Goal: Information Seeking & Learning: Learn about a topic

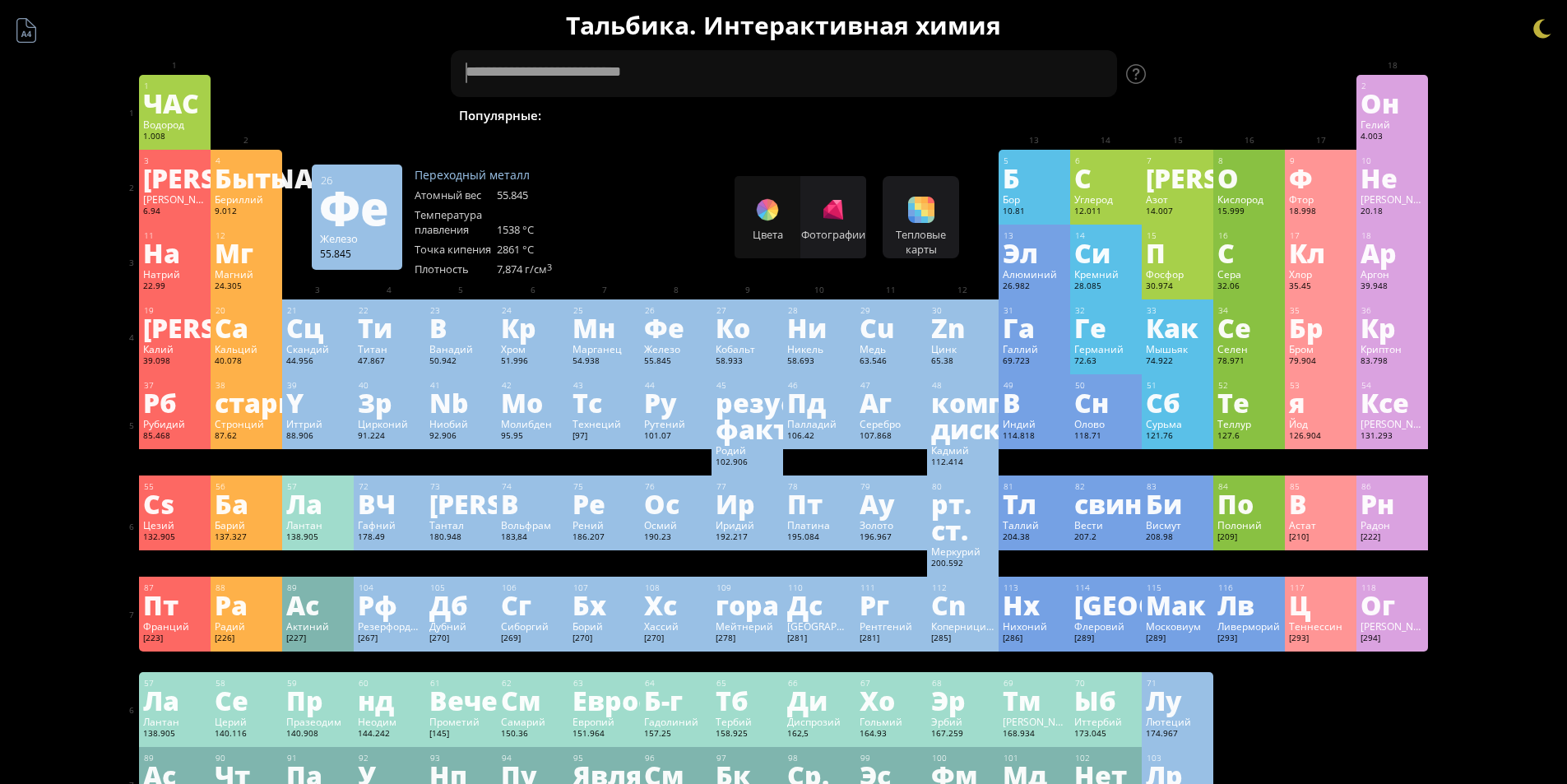
click at [760, 209] on div "Цвета Фотографии" at bounding box center [801, 217] width 132 height 82
click at [790, 217] on div "Цвета Фотографии" at bounding box center [801, 217] width 132 height 82
click at [827, 227] on font "Фотографии" at bounding box center [833, 234] width 64 height 15
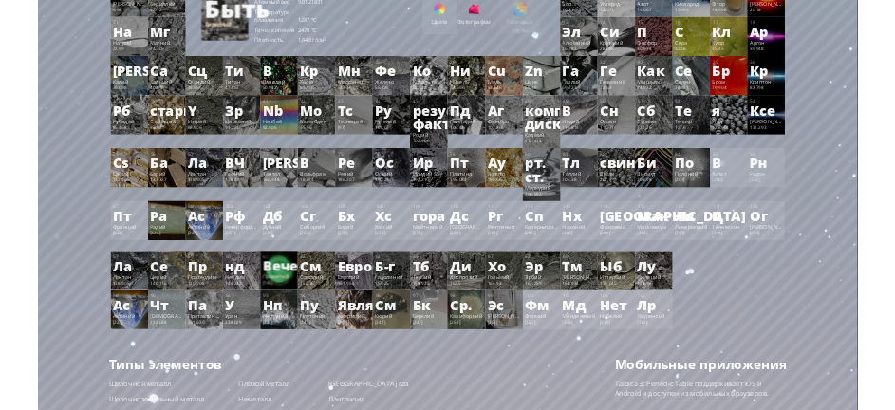
scroll to position [24, 0]
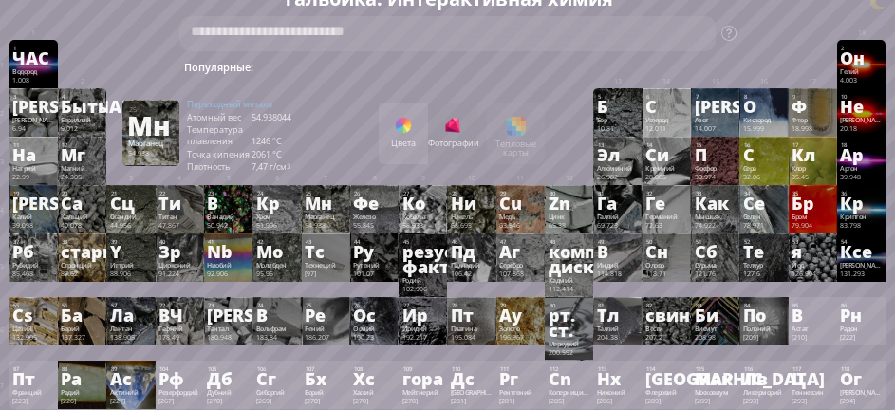
click at [427, 129] on div "Цвета" at bounding box center [403, 134] width 49 height 62
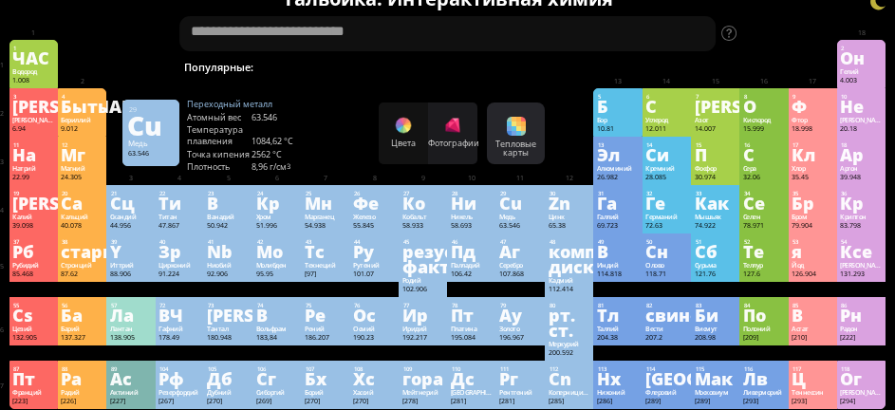
click at [522, 140] on font "Тепловые карты" at bounding box center [515, 149] width 41 height 20
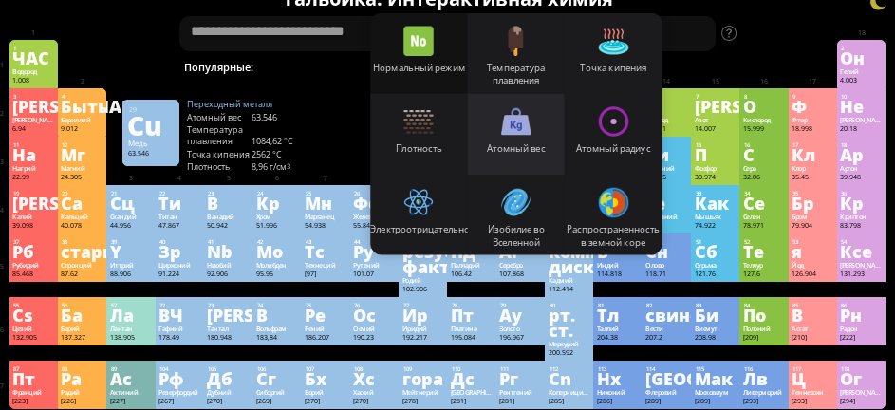
click at [505, 136] on div "Атомный вес" at bounding box center [516, 133] width 97 height 81
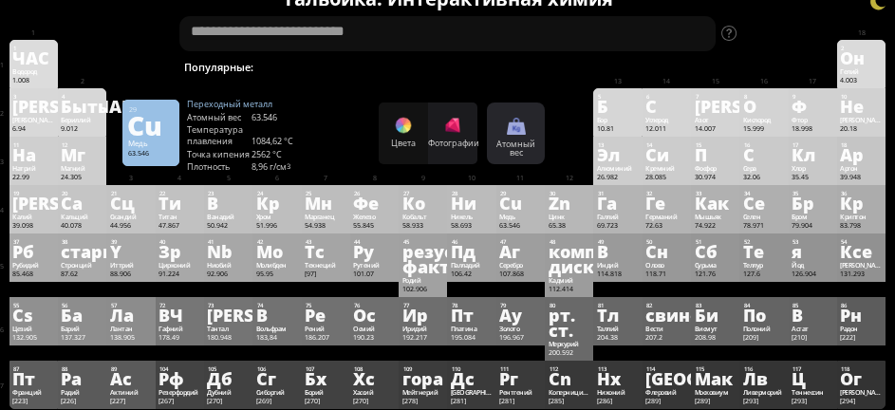
click at [533, 142] on font "Атомный" at bounding box center [515, 144] width 39 height 11
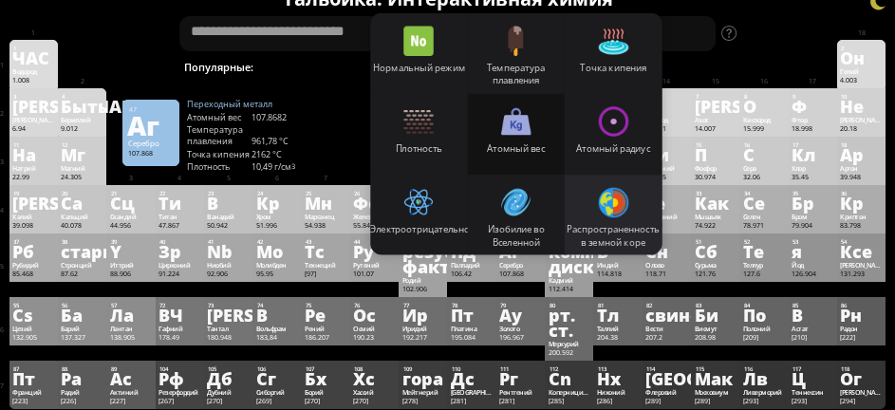
click at [612, 220] on div "Распространенность в земной коре" at bounding box center [613, 214] width 97 height 81
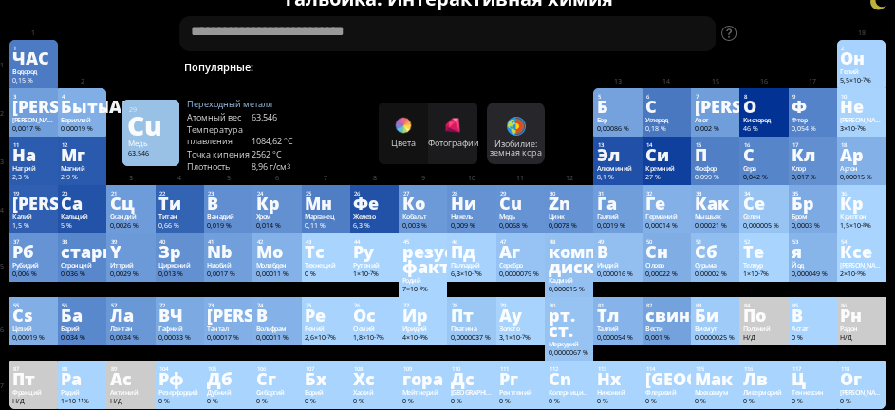
click at [522, 129] on div at bounding box center [516, 126] width 19 height 19
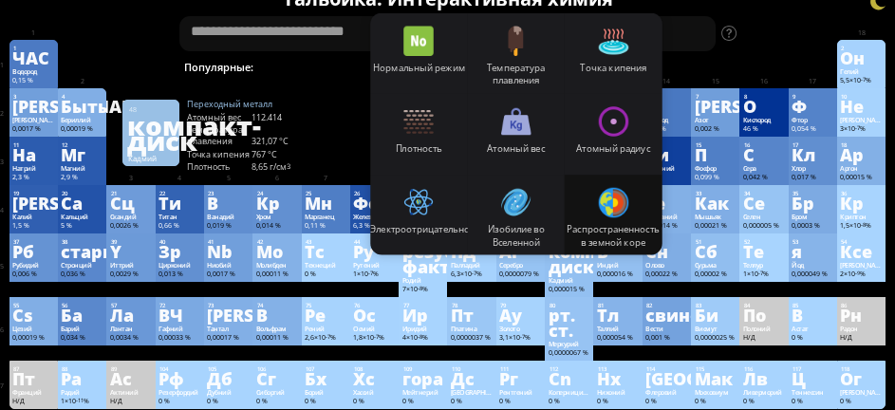
click at [525, 215] on div at bounding box center [516, 201] width 30 height 30
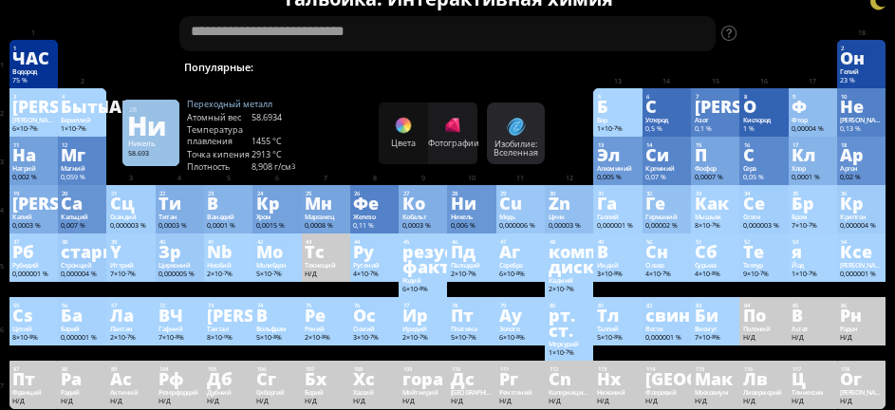
click at [535, 144] on font "Изобилие:" at bounding box center [516, 144] width 43 height 11
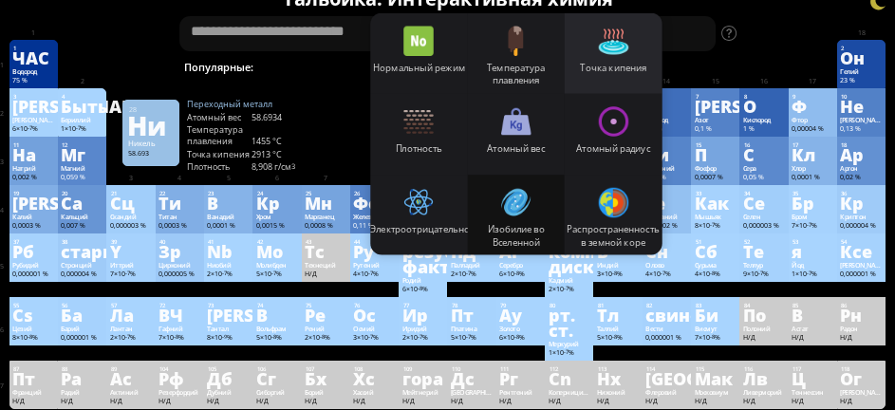
click at [596, 70] on font "Точка кипения" at bounding box center [613, 66] width 66 height 13
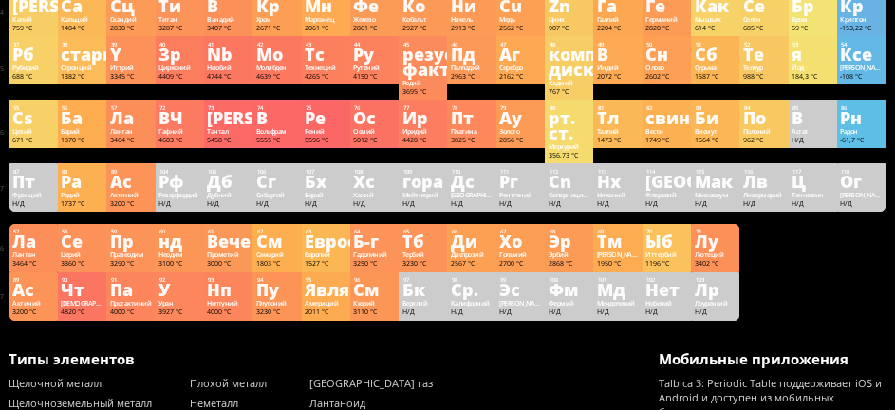
scroll to position [0, 0]
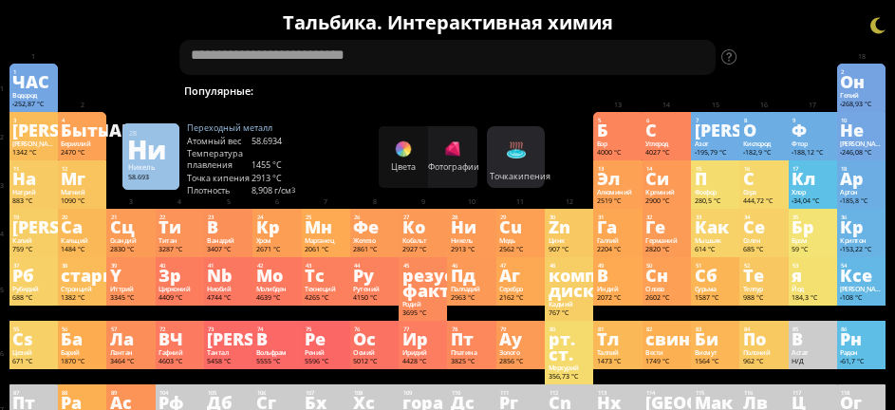
click at [538, 144] on div "Точка кипения Heatmaps Нормальный режим Температура плавления Точка кипения Пло…" at bounding box center [516, 157] width 58 height 62
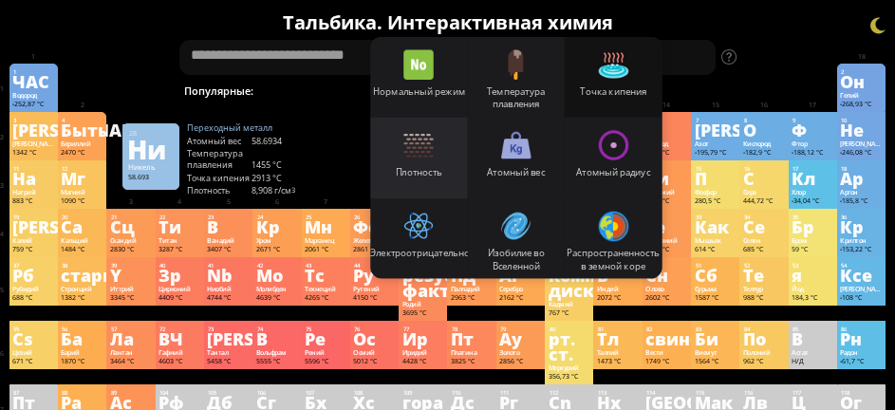
click at [405, 177] on font "Плотность" at bounding box center [419, 170] width 47 height 13
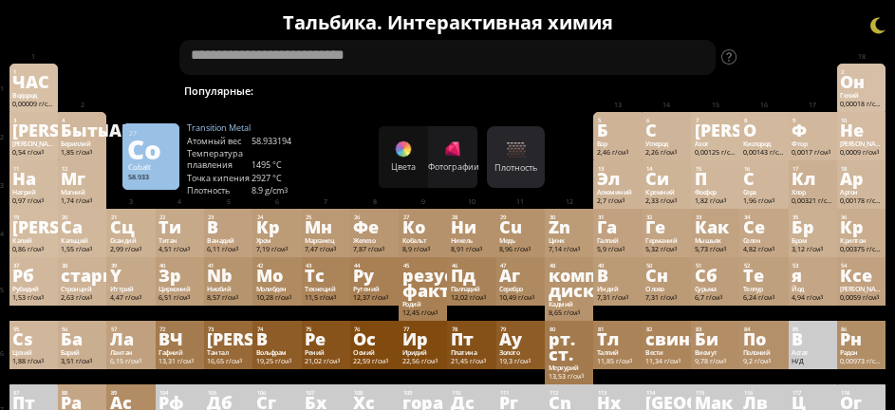
click at [522, 145] on div at bounding box center [516, 149] width 19 height 19
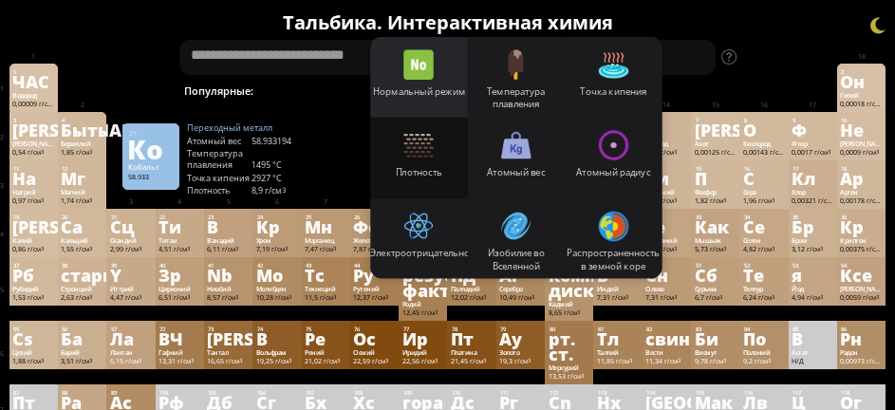
click at [440, 84] on font "Нормальный режим" at bounding box center [419, 90] width 93 height 13
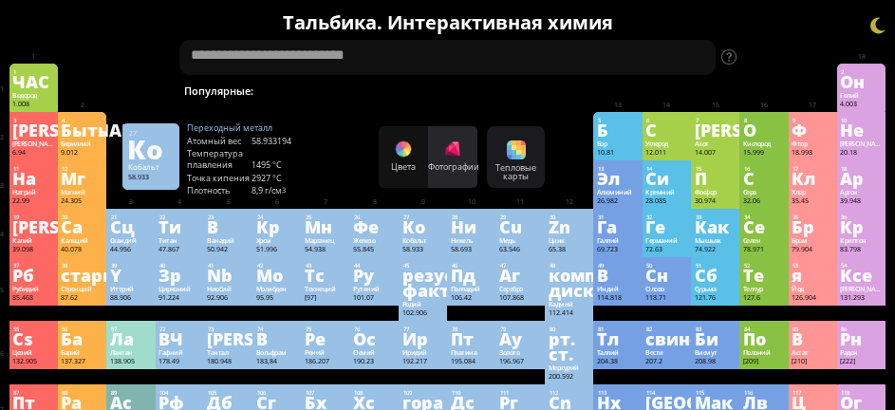
click at [453, 164] on font "Фотографии" at bounding box center [453, 166] width 51 height 11
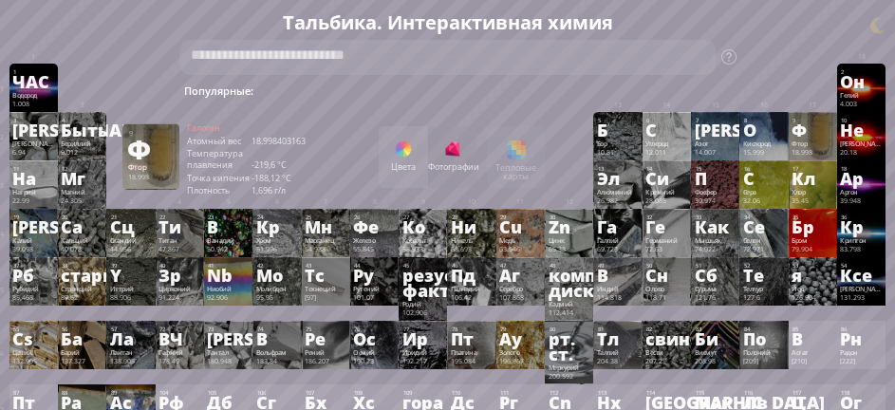
drag, startPoint x: 829, startPoint y: 66, endPoint x: 823, endPoint y: 79, distance: 13.6
click at [829, 66] on div at bounding box center [813, 72] width 48 height 16
drag, startPoint x: 812, startPoint y: 137, endPoint x: 707, endPoint y: 174, distance: 111.7
click at [807, 138] on font "Ф" at bounding box center [799, 130] width 15 height 25
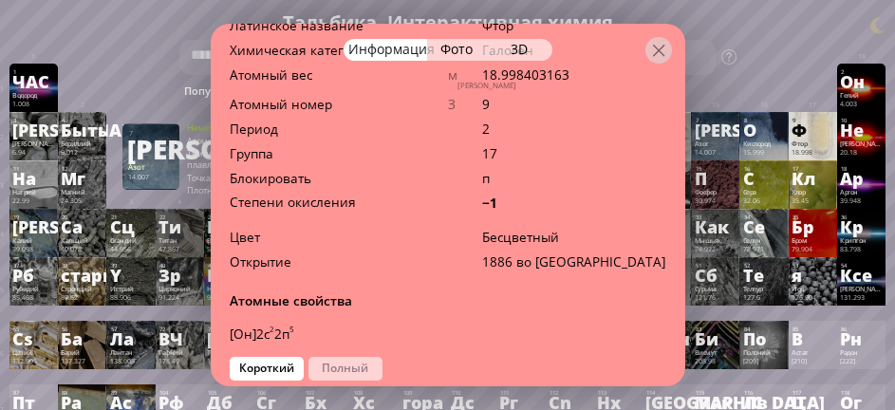
scroll to position [1108, 0]
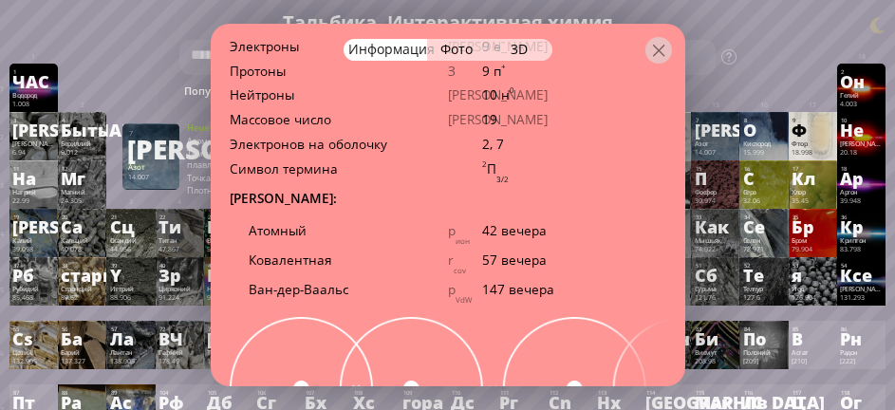
click at [457, 53] on font "Фото" at bounding box center [456, 49] width 32 height 18
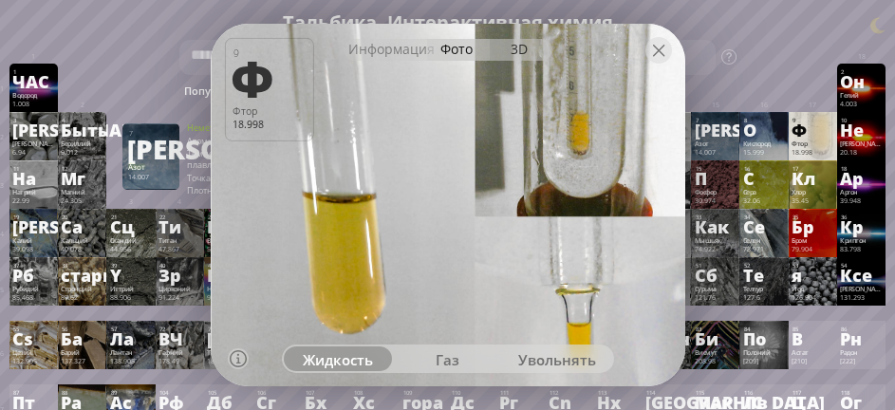
click at [513, 46] on font "3D" at bounding box center [519, 49] width 17 height 18
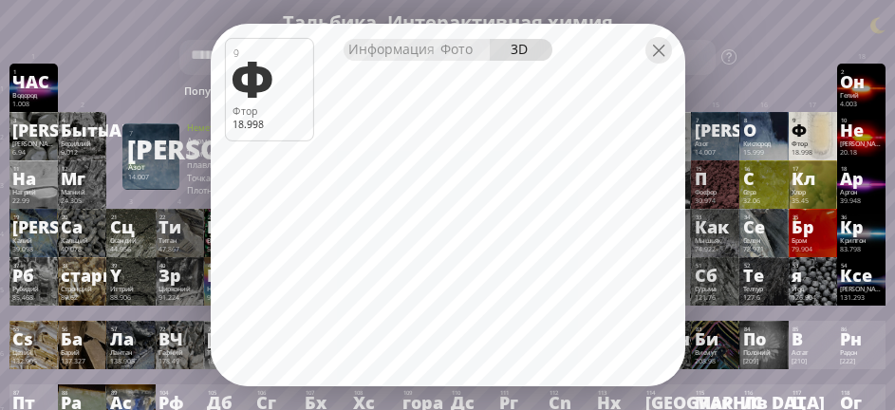
click at [466, 45] on font "Фото" at bounding box center [456, 49] width 32 height 18
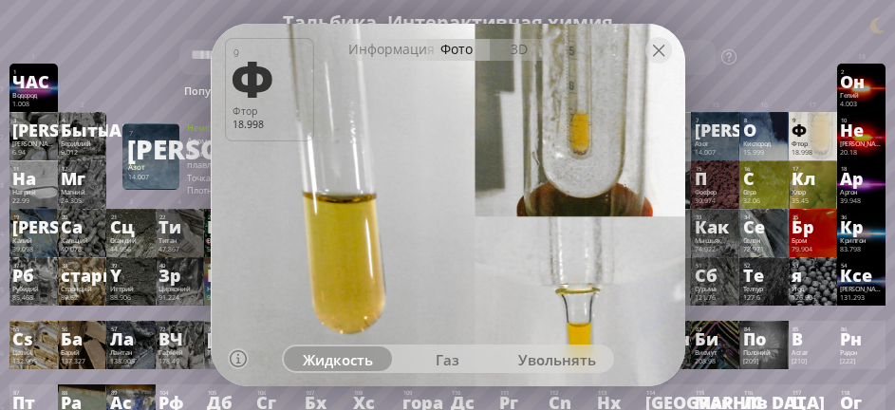
click at [452, 351] on font "газ" at bounding box center [448, 359] width 24 height 20
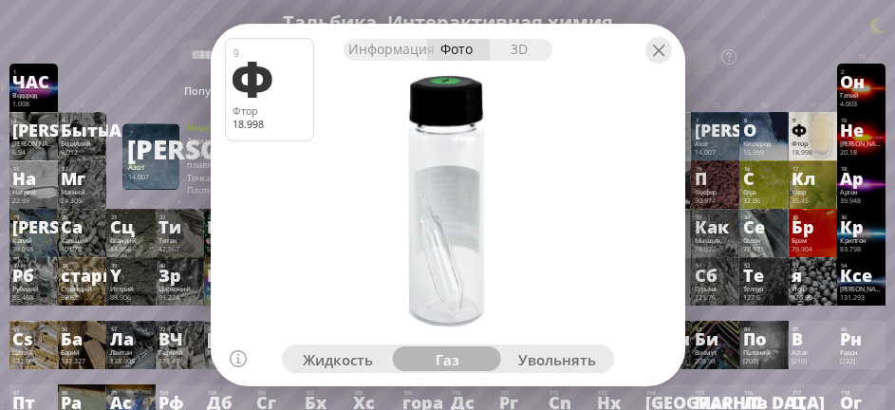
drag, startPoint x: 530, startPoint y: 357, endPoint x: 525, endPoint y: 341, distance: 16.8
click at [530, 353] on font "увольнять" at bounding box center [557, 361] width 78 height 20
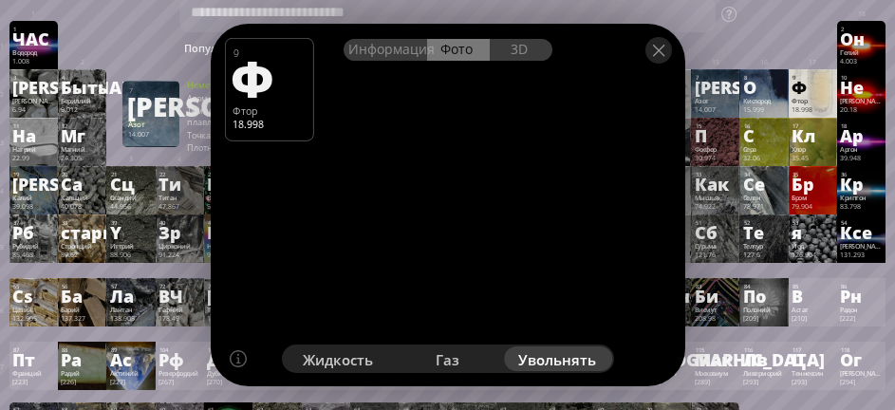
scroll to position [0, 0]
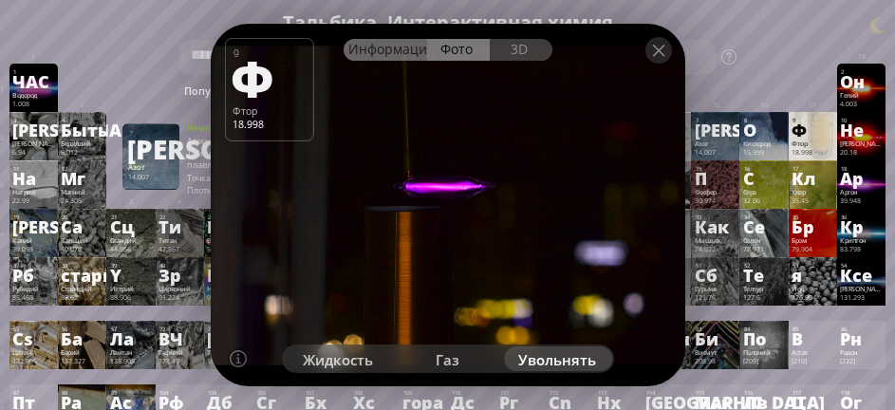
click at [391, 47] on font "Информация" at bounding box center [391, 49] width 86 height 18
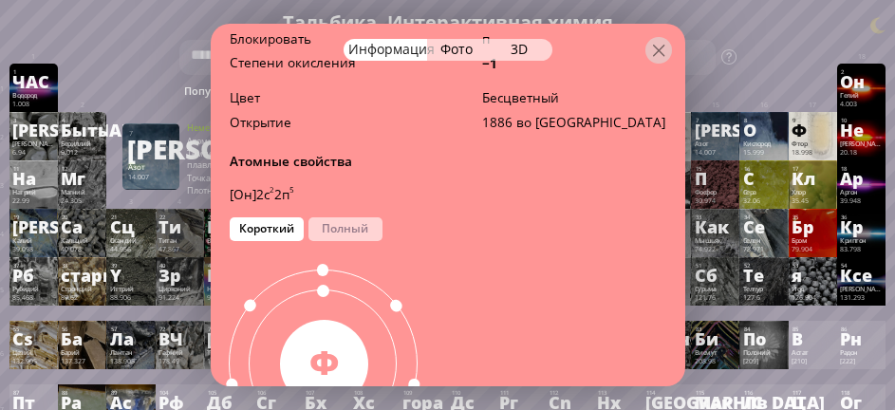
scroll to position [222, 0]
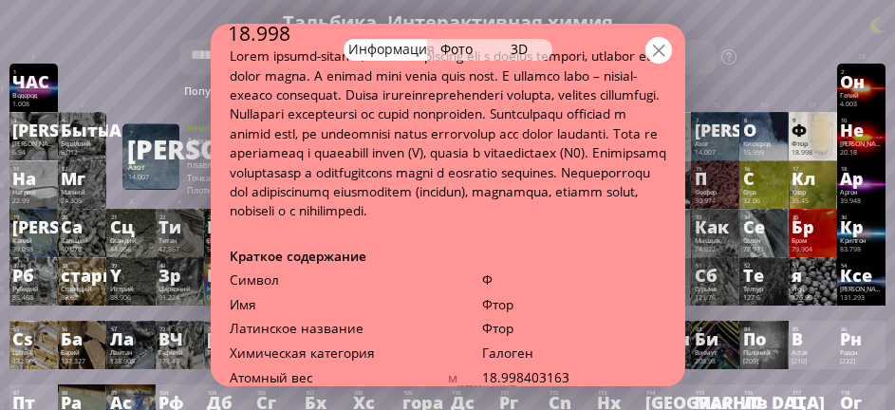
click at [664, 54] on div at bounding box center [658, 50] width 27 height 27
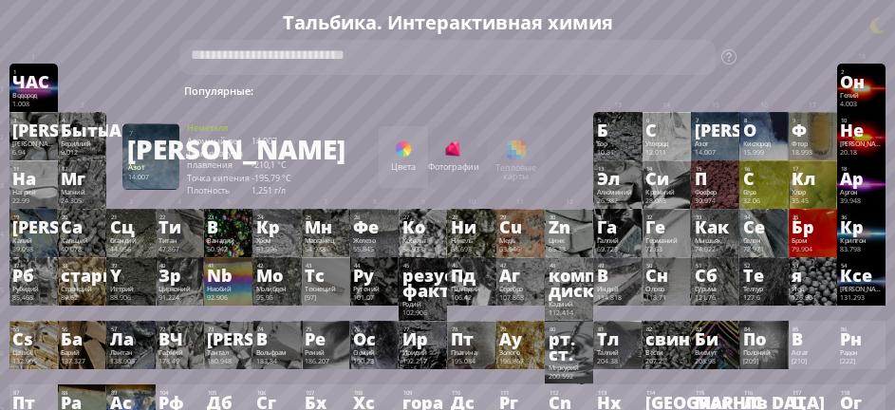
click at [785, 74] on div at bounding box center [764, 72] width 42 height 8
